Goal: Book appointment/travel/reservation

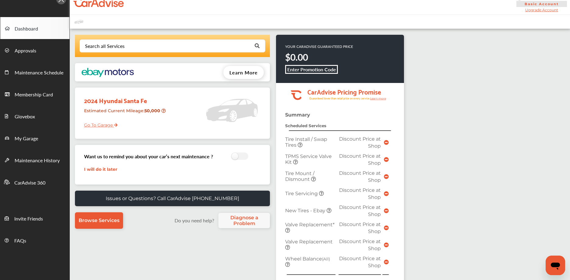
scroll to position [150, 0]
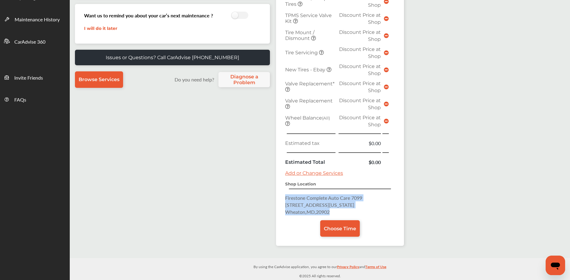
drag, startPoint x: 284, startPoint y: 196, endPoint x: 332, endPoint y: 212, distance: 49.9
click at [333, 213] on div "Summary Scheduled Services Tire Install / Swap Tires Discount Price at Shop TPM…" at bounding box center [340, 108] width 128 height 274
copy p "Firestone Complete Auto Care [STREET_ADDRESS][US_STATE]"
click at [336, 231] on link "Choose Time" at bounding box center [340, 228] width 40 height 16
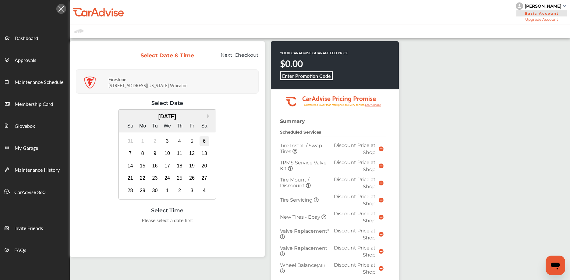
click at [201, 141] on div "6" at bounding box center [204, 141] width 10 height 10
click at [221, 222] on div "12:00 PM" at bounding box center [228, 221] width 29 height 11
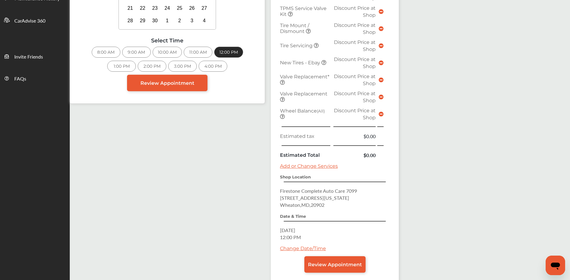
scroll to position [204, 0]
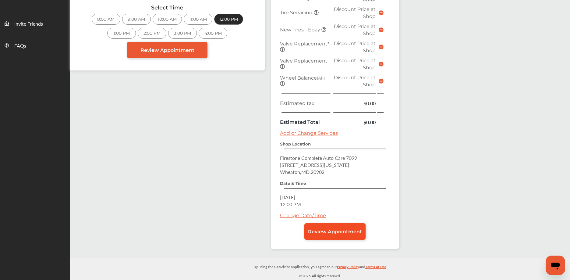
click at [319, 235] on link "Review Appointment" at bounding box center [334, 231] width 61 height 16
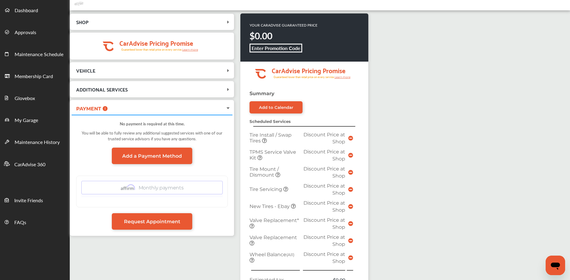
scroll to position [204, 0]
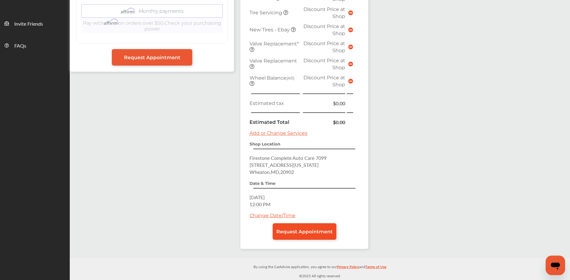
click at [322, 227] on link "Request Appointment" at bounding box center [305, 231] width 64 height 16
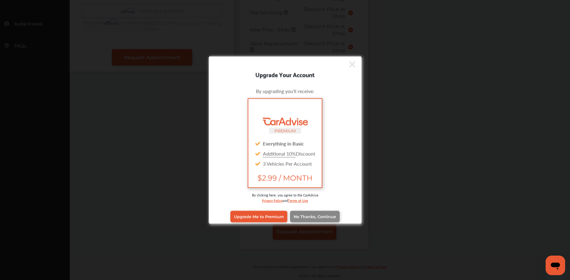
click at [320, 220] on link "No Thanks, Continue" at bounding box center [315, 216] width 50 height 12
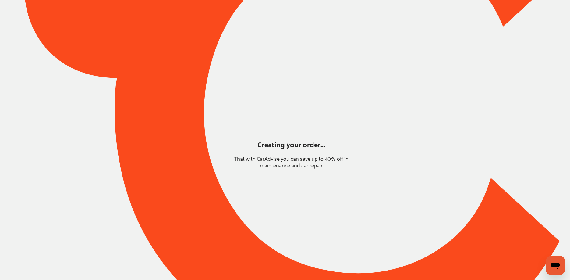
scroll to position [0, 0]
